Goal: Information Seeking & Learning: Learn about a topic

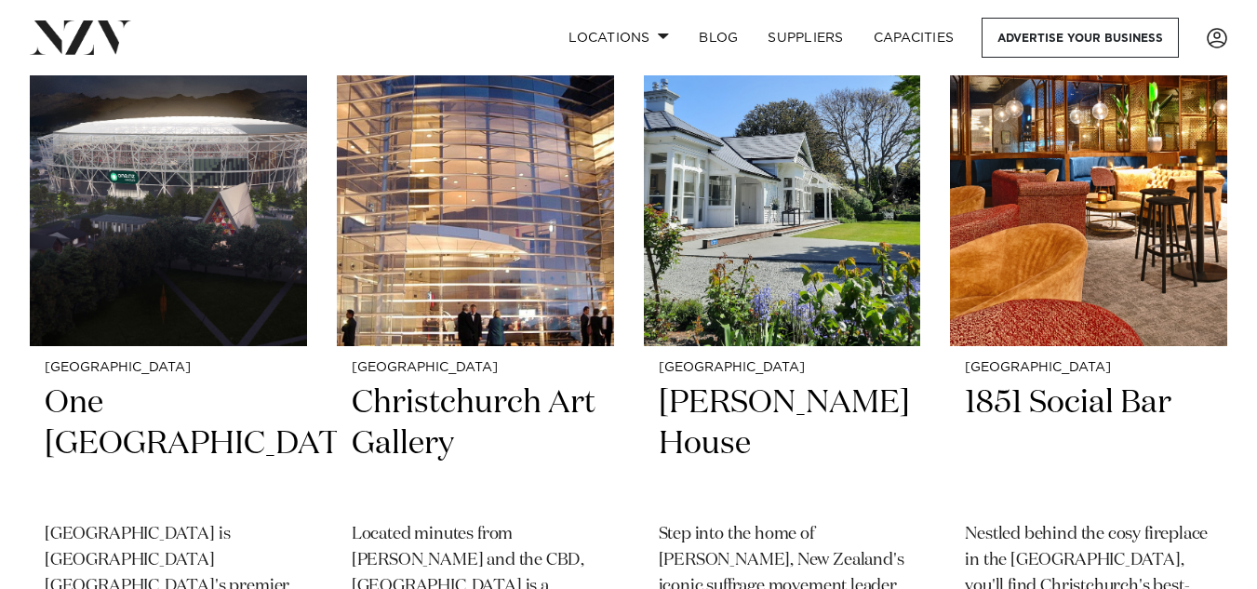
scroll to position [3151, 0]
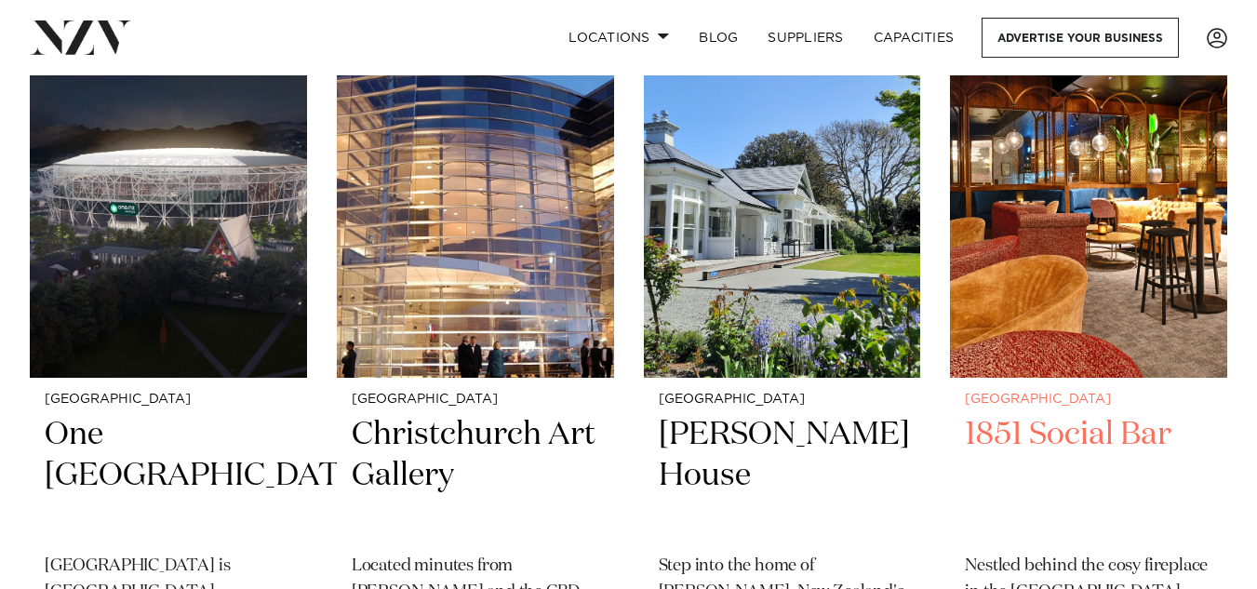
click at [1086, 425] on h2 "1851 Social Bar" at bounding box center [1088, 477] width 247 height 126
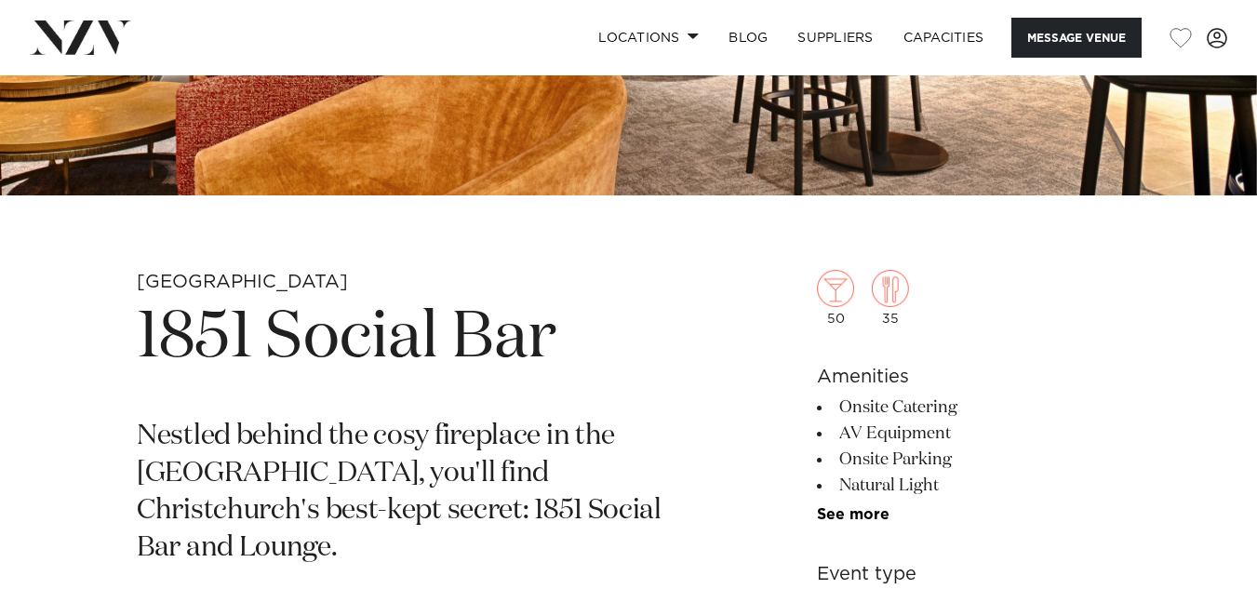
scroll to position [468, 0]
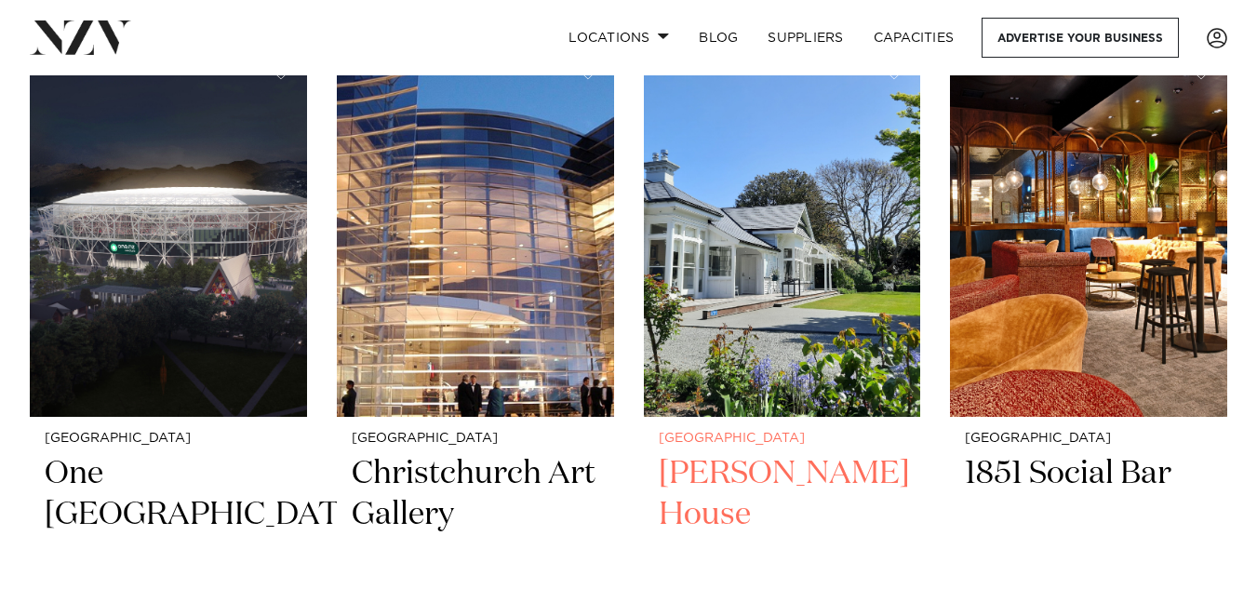
click at [736, 392] on img at bounding box center [782, 230] width 277 height 371
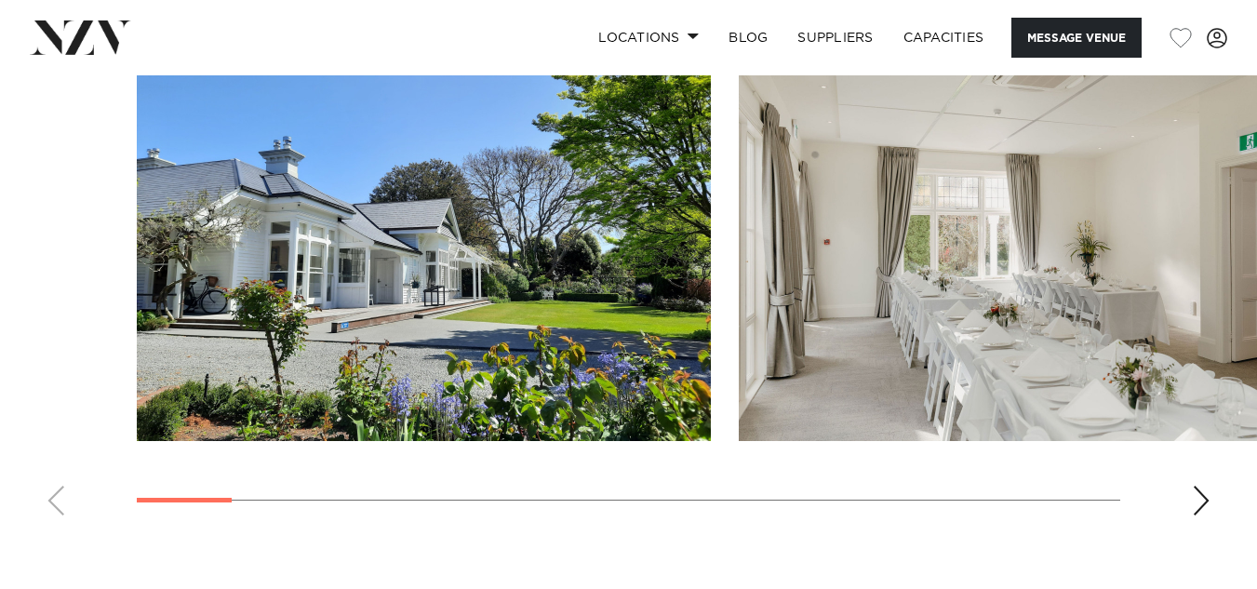
scroll to position [1944, 0]
click at [1194, 492] on div "Next slide" at bounding box center [1201, 500] width 19 height 30
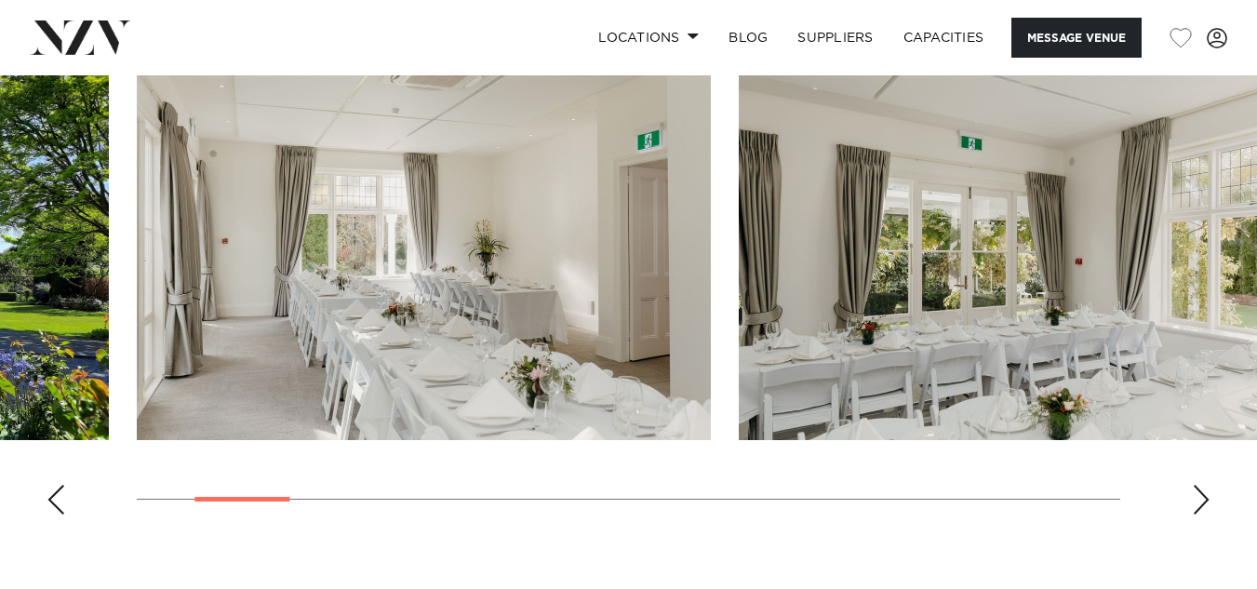
click at [1194, 492] on div "Next slide" at bounding box center [1201, 500] width 19 height 30
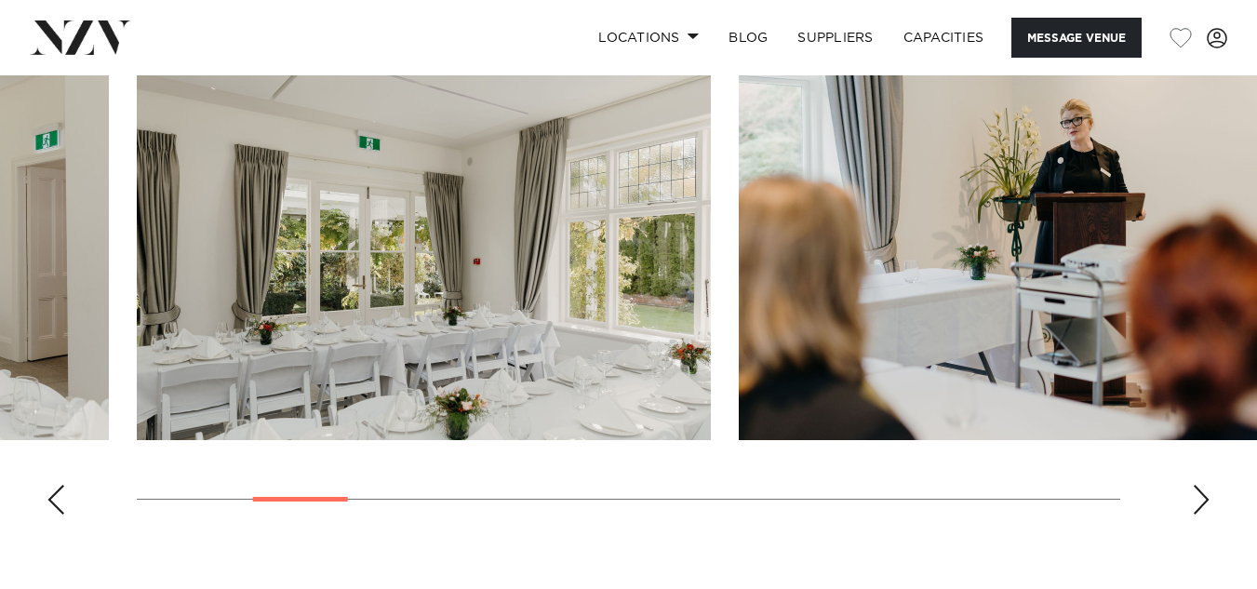
click at [1194, 492] on div "Next slide" at bounding box center [1201, 500] width 19 height 30
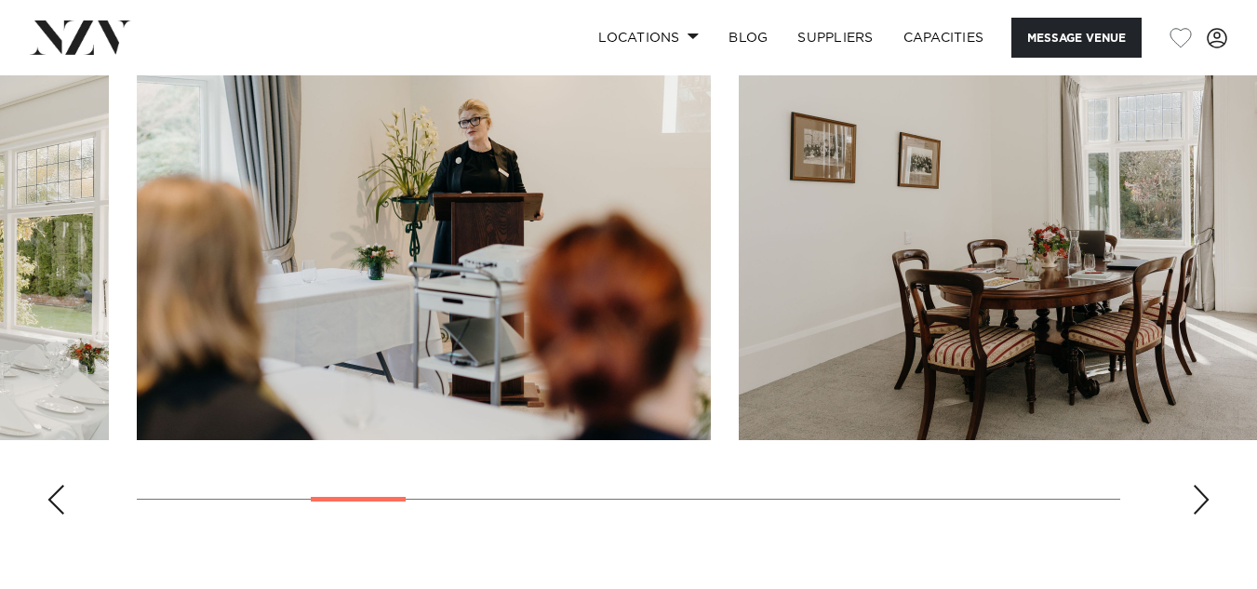
click at [1194, 492] on div "Next slide" at bounding box center [1201, 500] width 19 height 30
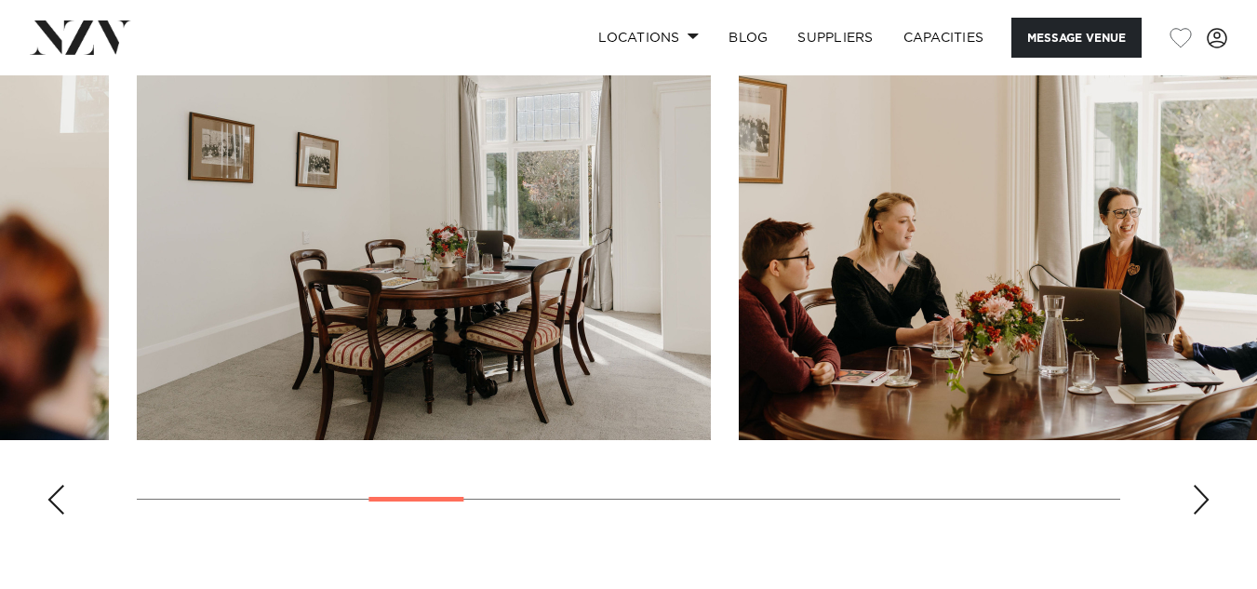
click at [1194, 492] on div "Next slide" at bounding box center [1201, 500] width 19 height 30
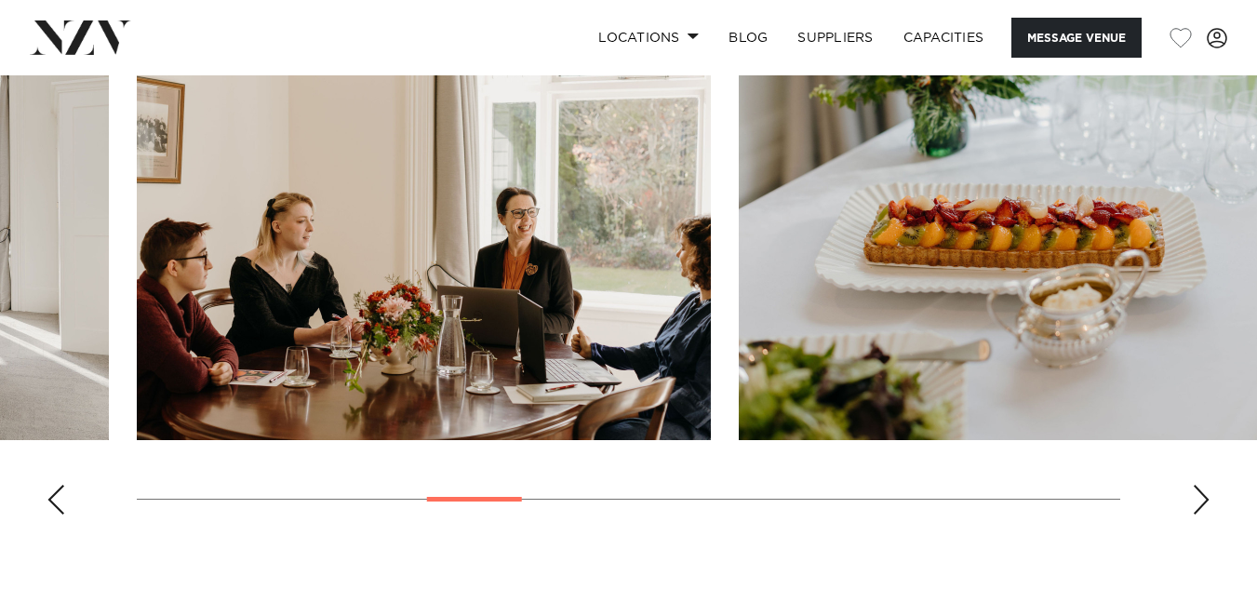
click at [1194, 492] on div "Next slide" at bounding box center [1201, 500] width 19 height 30
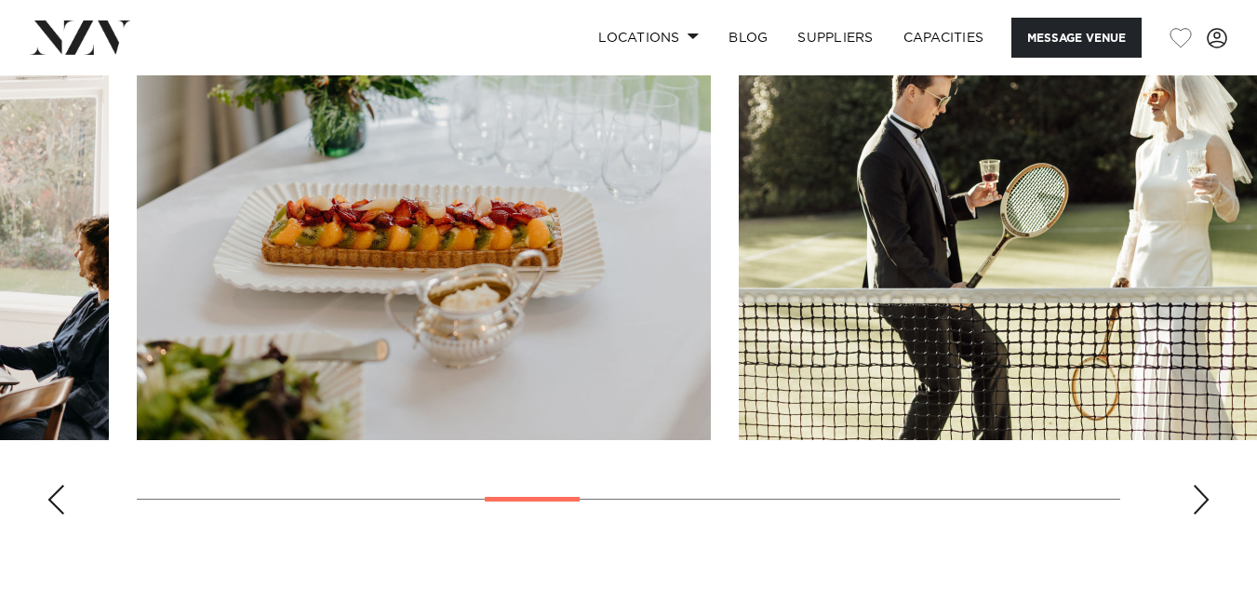
click at [1194, 492] on div "Next slide" at bounding box center [1201, 500] width 19 height 30
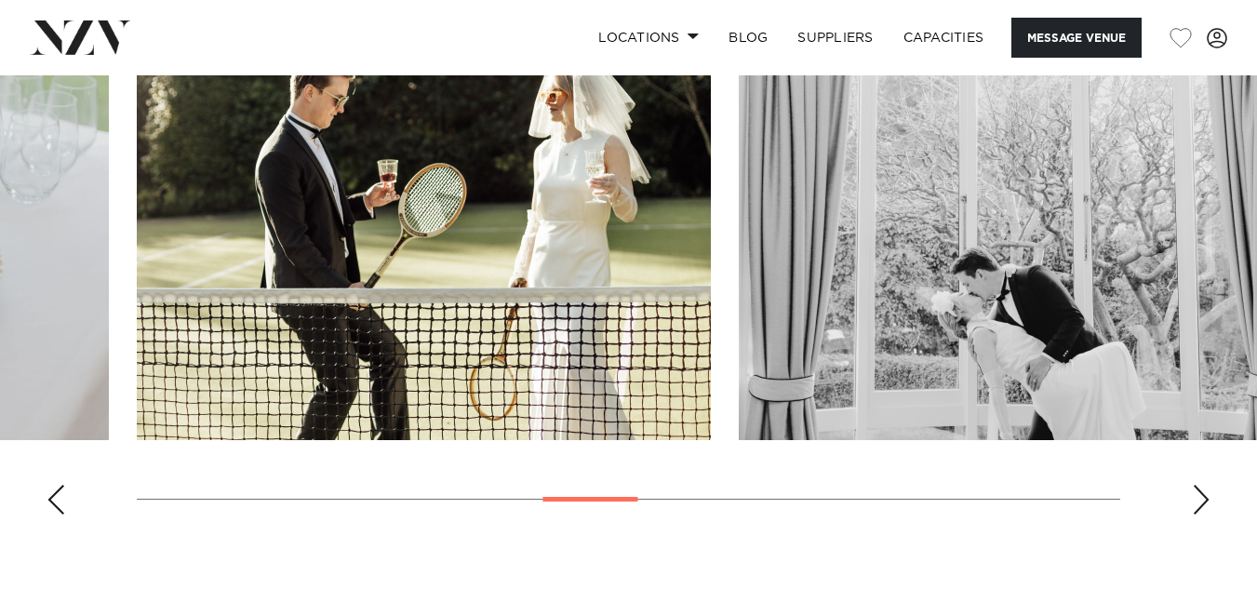
click at [1194, 492] on div "Next slide" at bounding box center [1201, 500] width 19 height 30
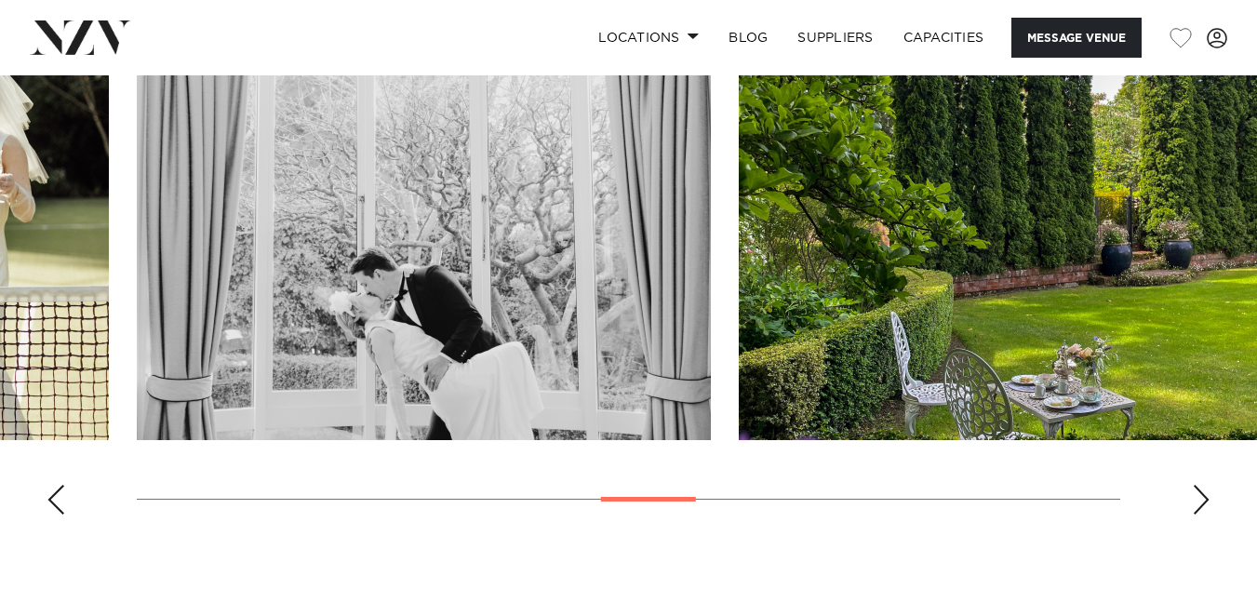
click at [1194, 492] on div "Next slide" at bounding box center [1201, 500] width 19 height 30
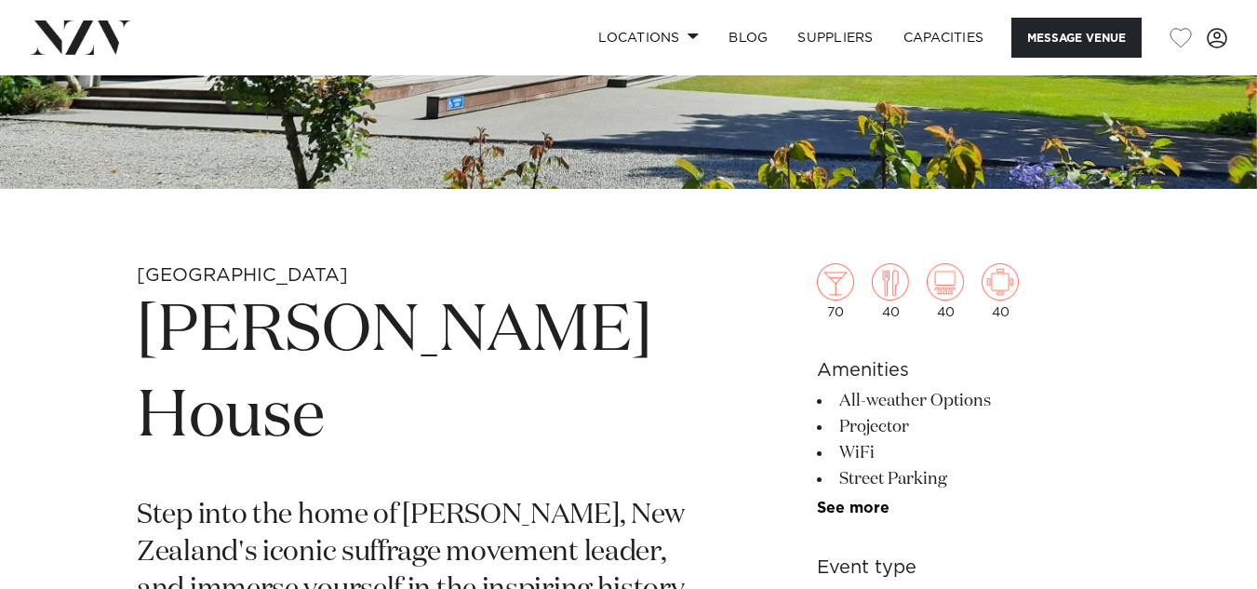
scroll to position [465, 0]
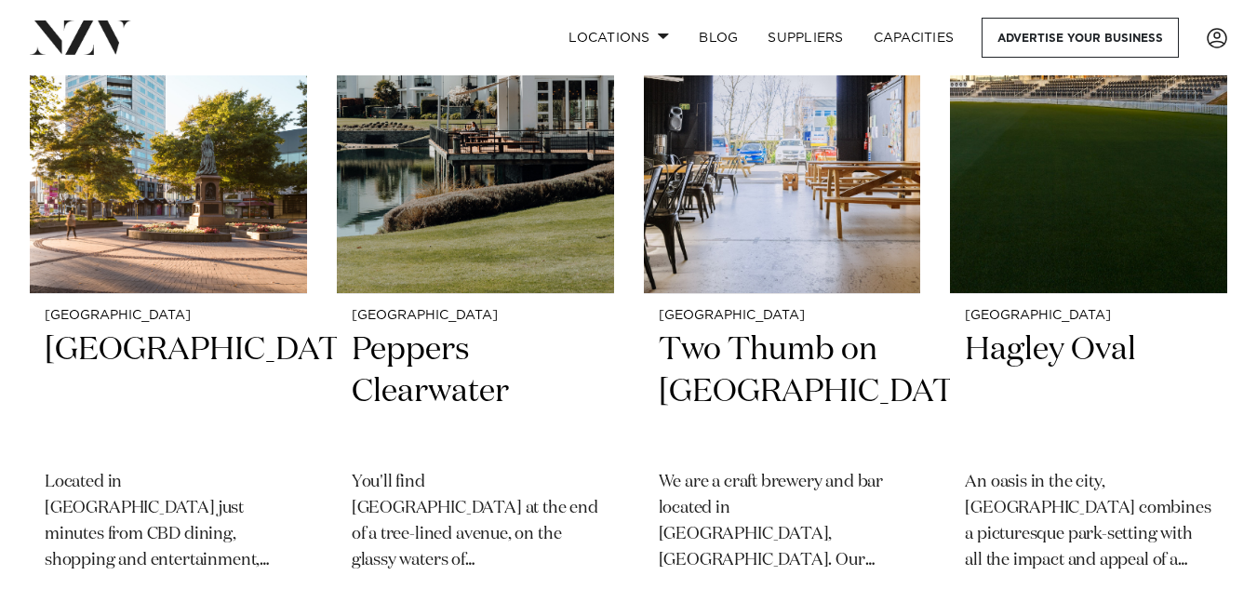
scroll to position [4009, 0]
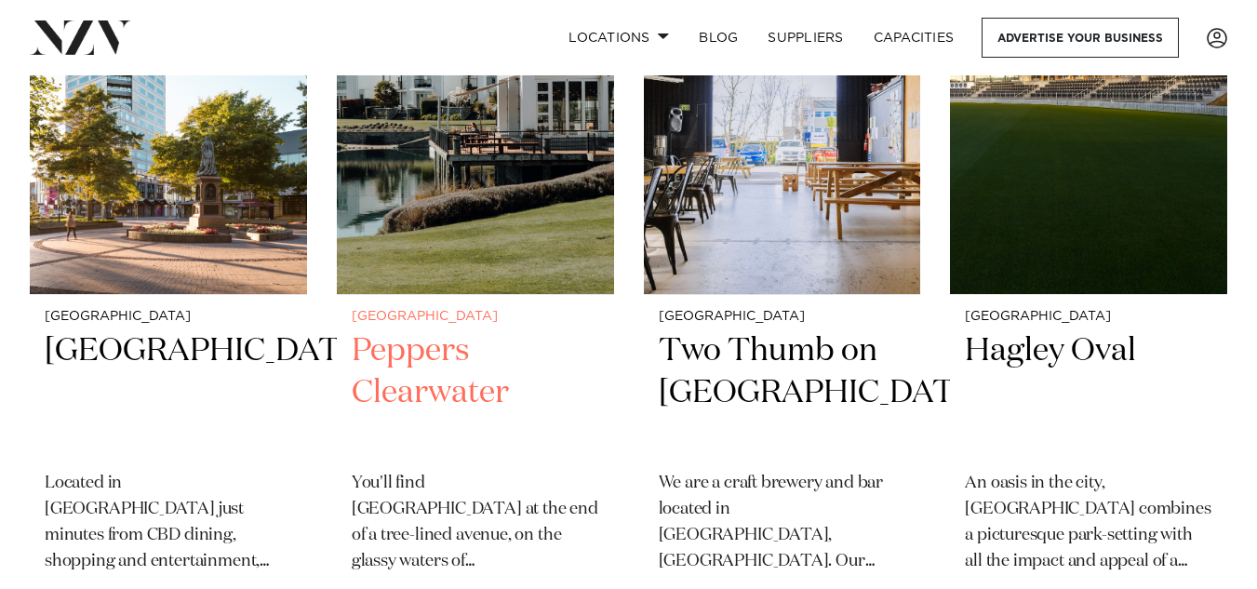
click at [446, 392] on h2 "Peppers Clearwater" at bounding box center [475, 393] width 247 height 126
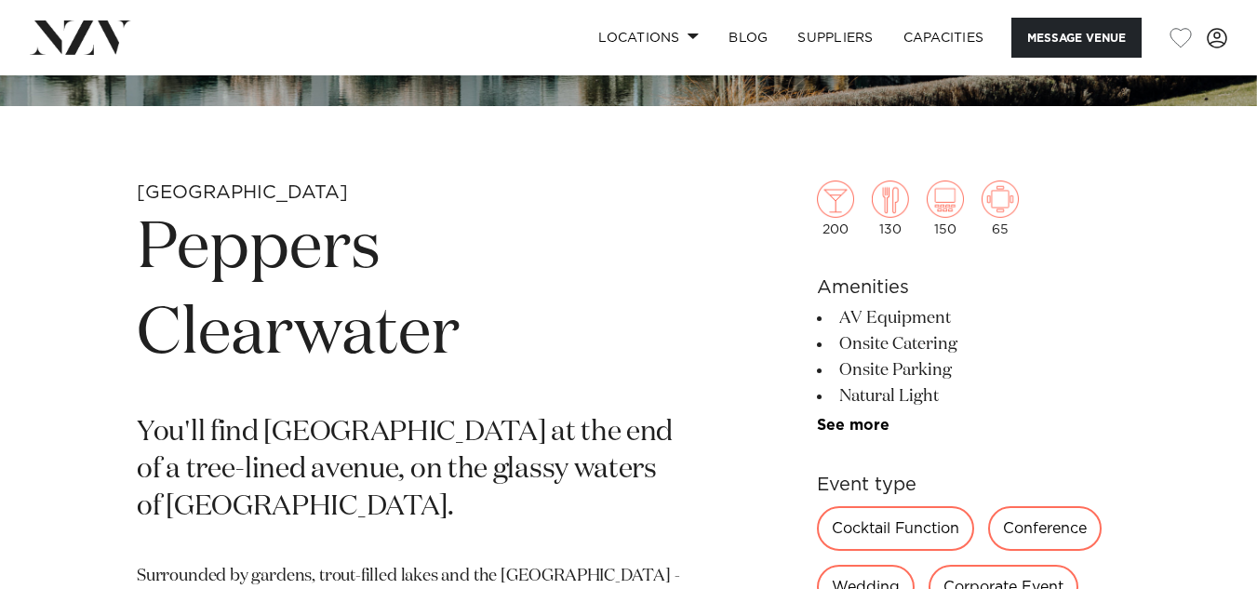
scroll to position [562, 0]
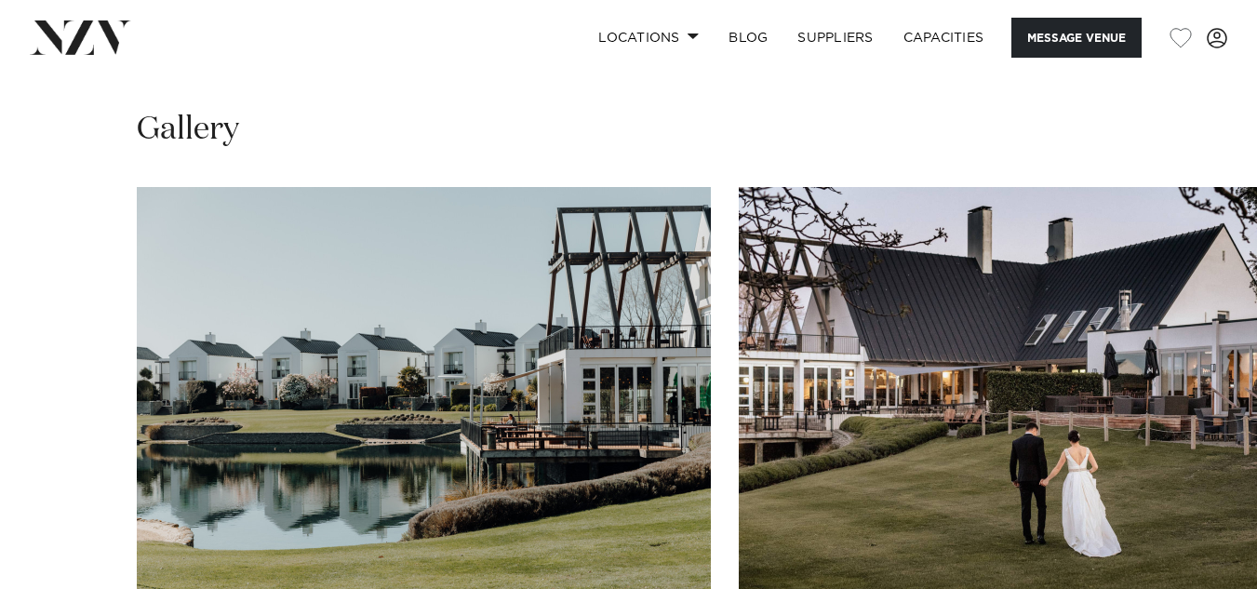
scroll to position [1583, 0]
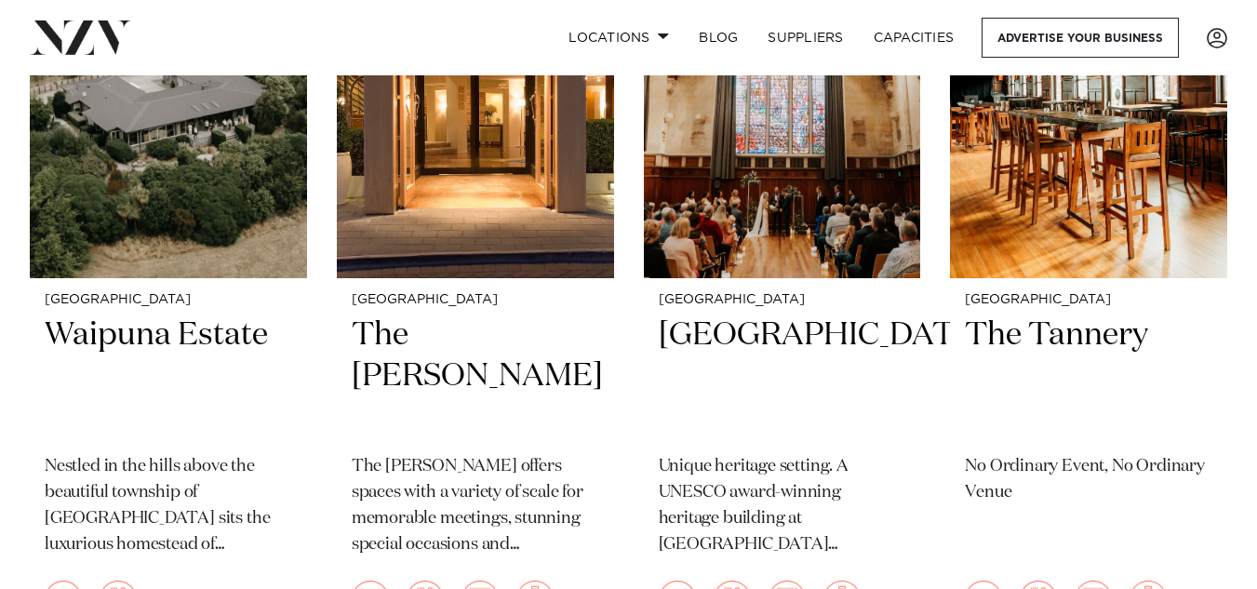
scroll to position [5568, 0]
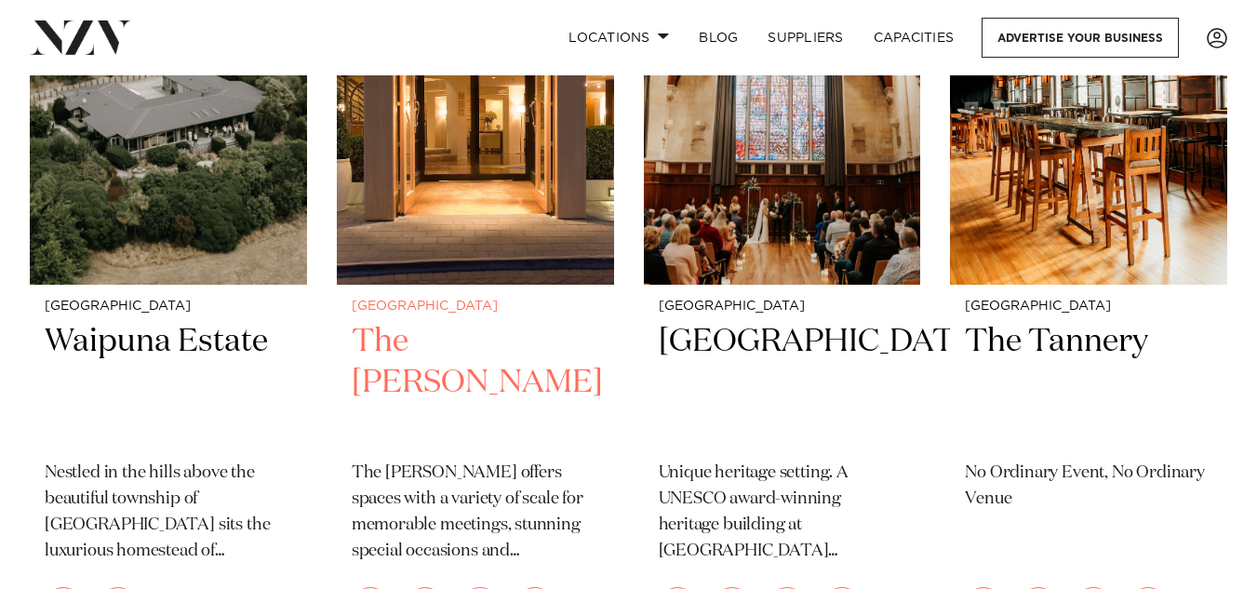
click at [494, 342] on h2 "The [PERSON_NAME]" at bounding box center [475, 384] width 247 height 126
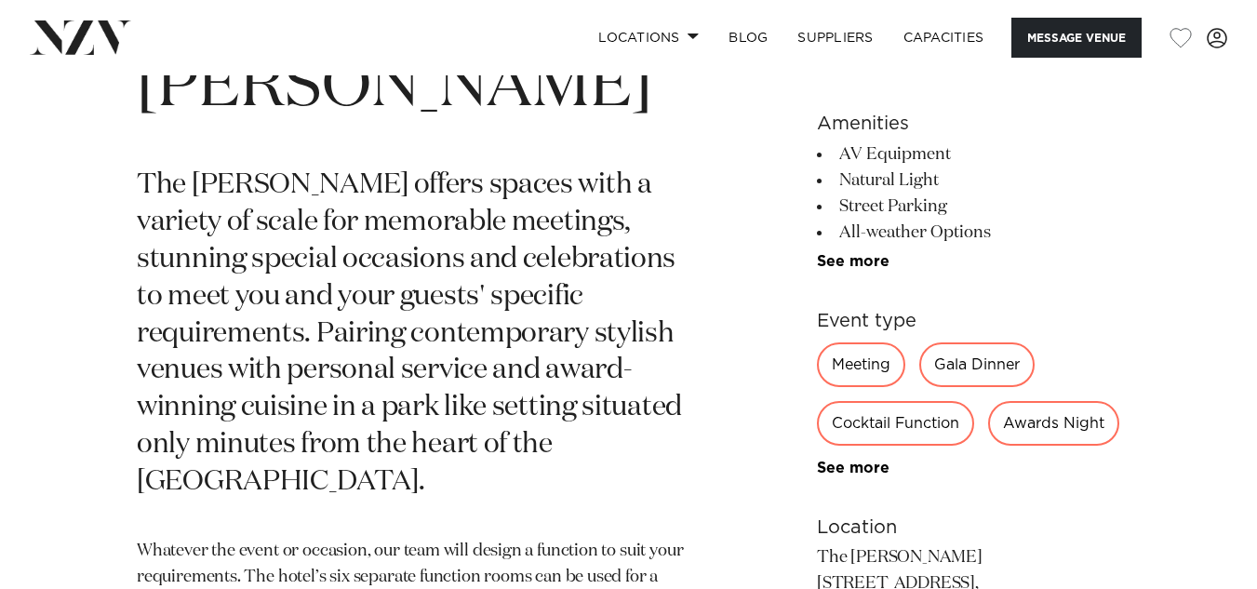
scroll to position [805, 0]
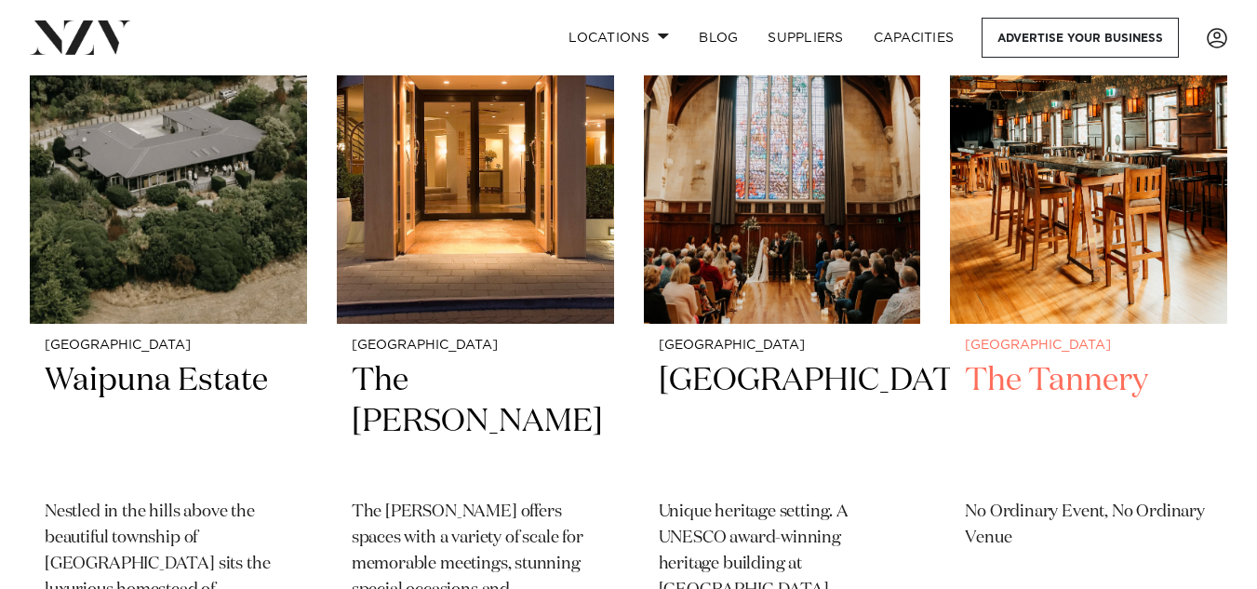
click at [1040, 380] on h2 "The Tannery" at bounding box center [1088, 423] width 247 height 126
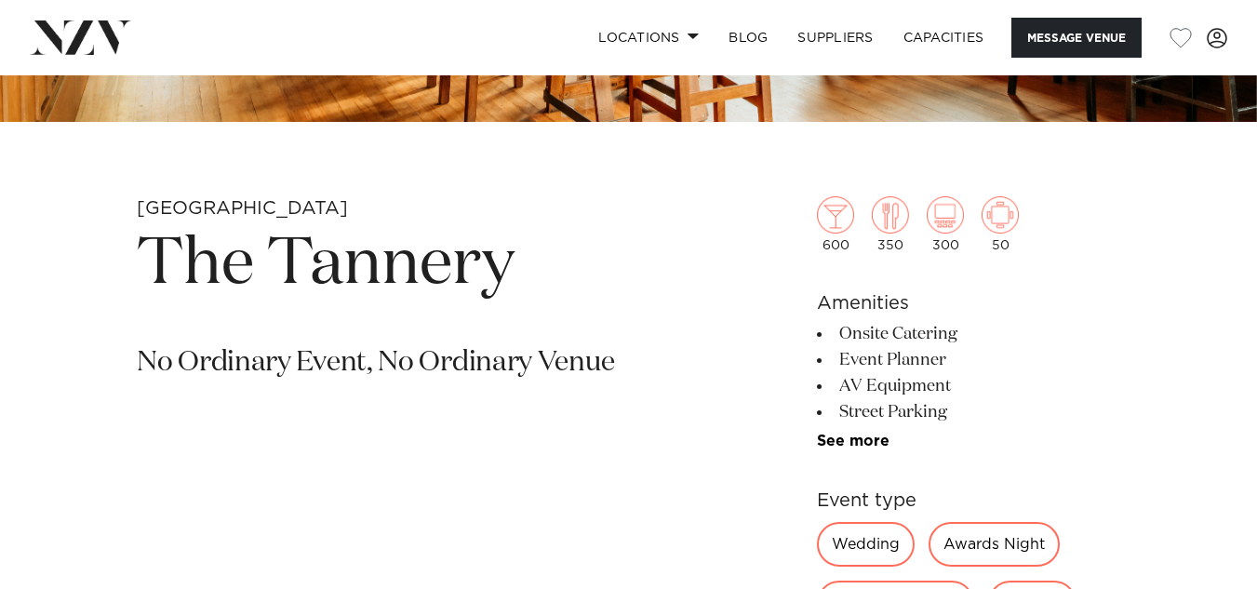
scroll to position [594, 0]
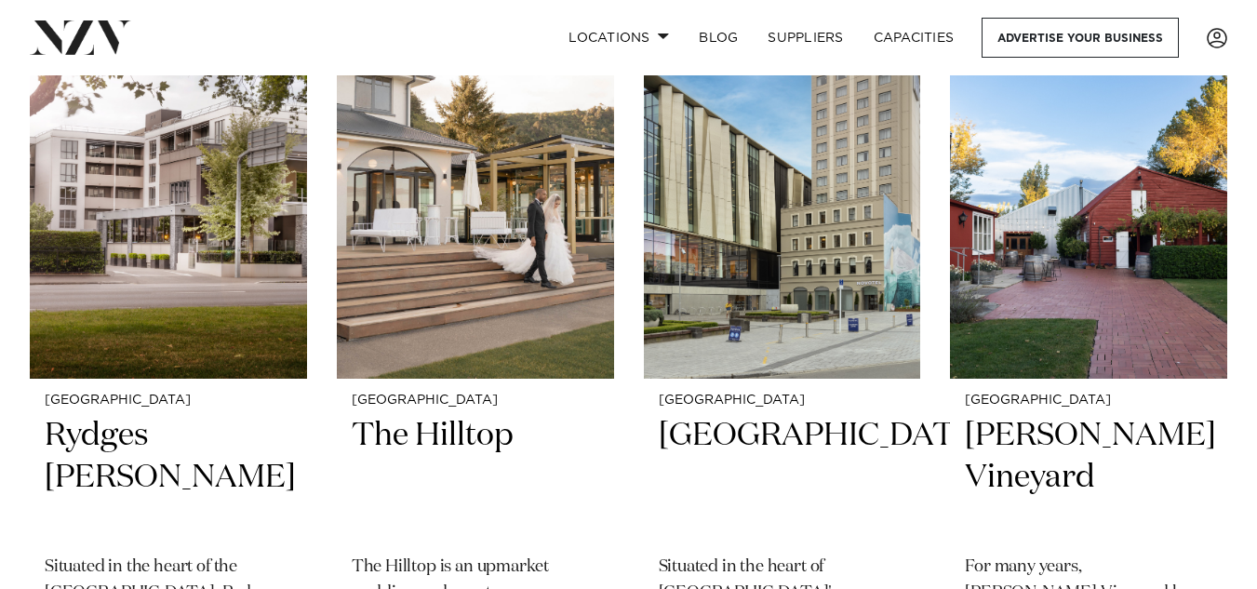
scroll to position [381, 0]
